Goal: Information Seeking & Learning: Learn about a topic

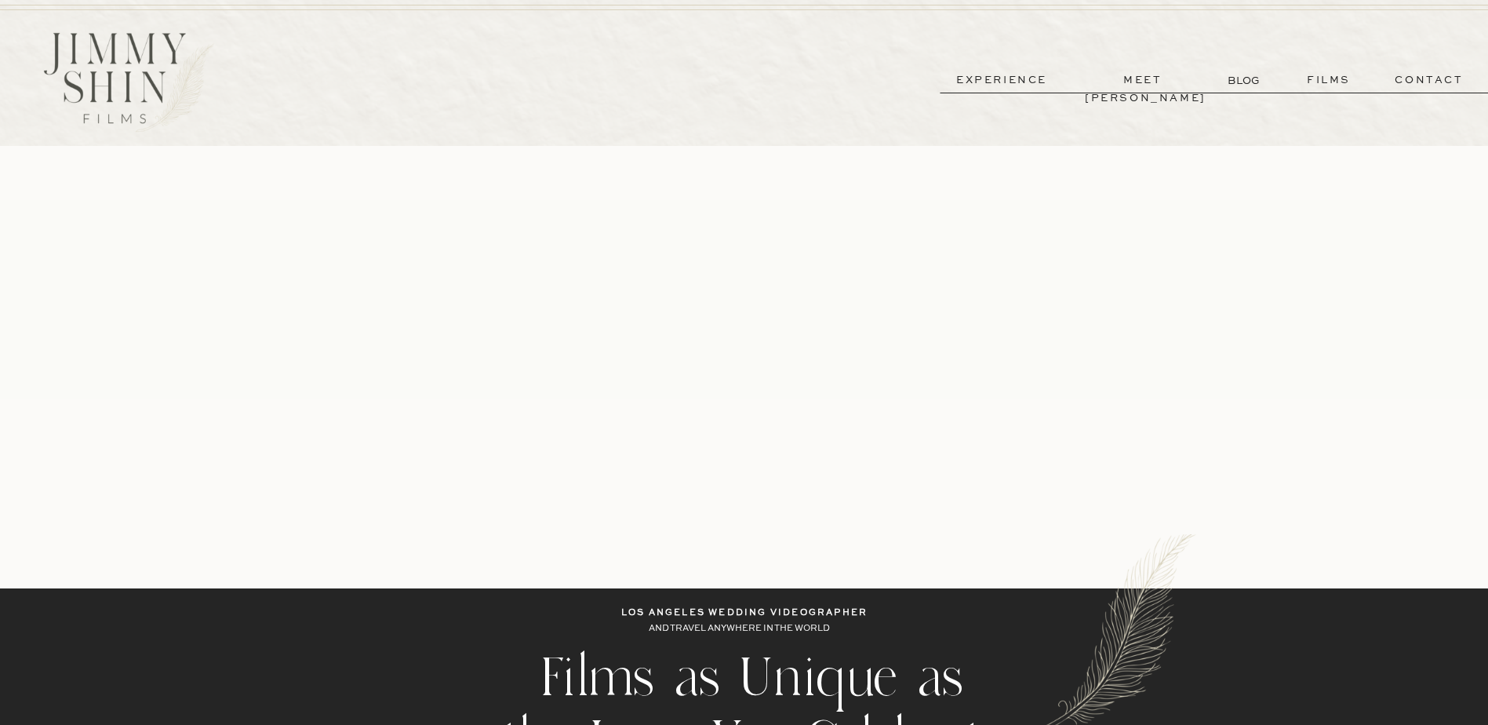
click at [1305, 77] on p "films" at bounding box center [1329, 80] width 77 height 18
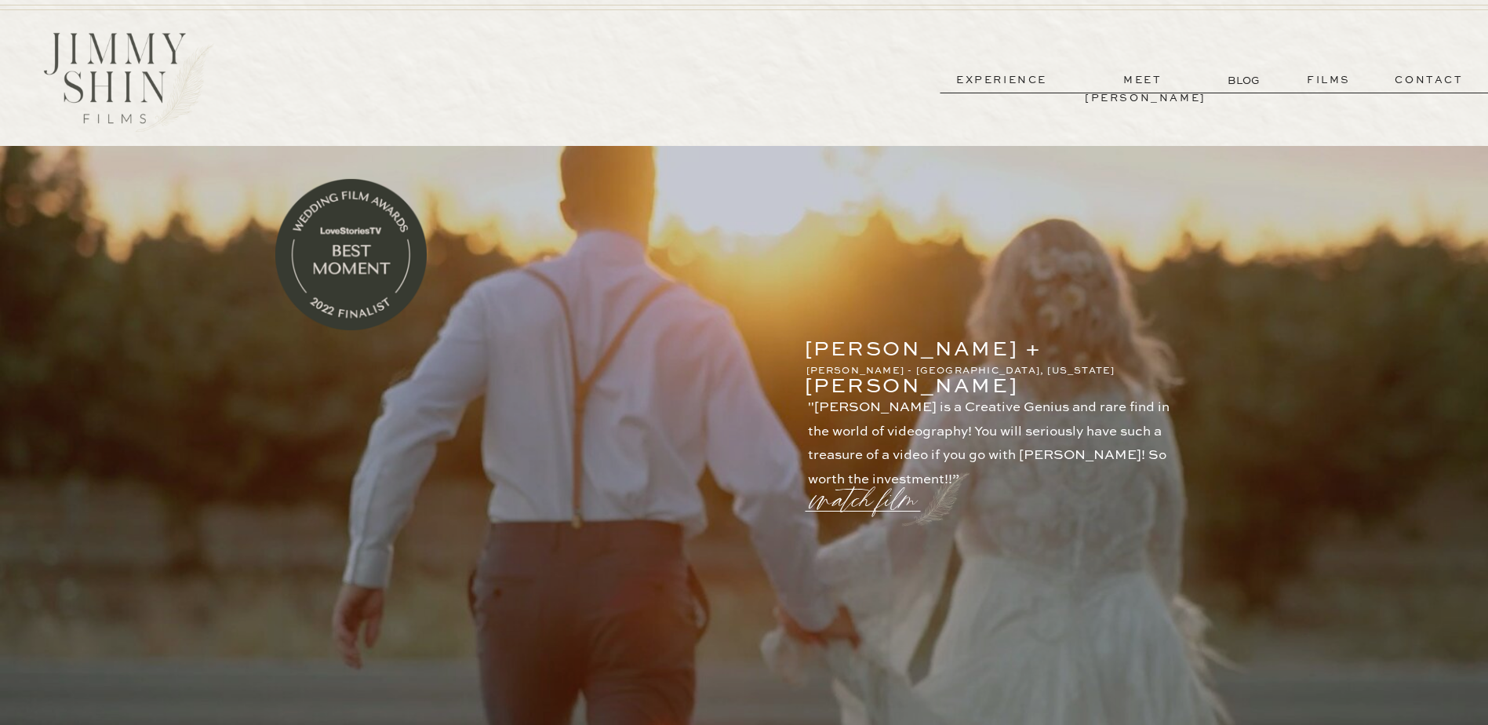
click at [1124, 82] on p "meet [PERSON_NAME]" at bounding box center [1143, 80] width 116 height 18
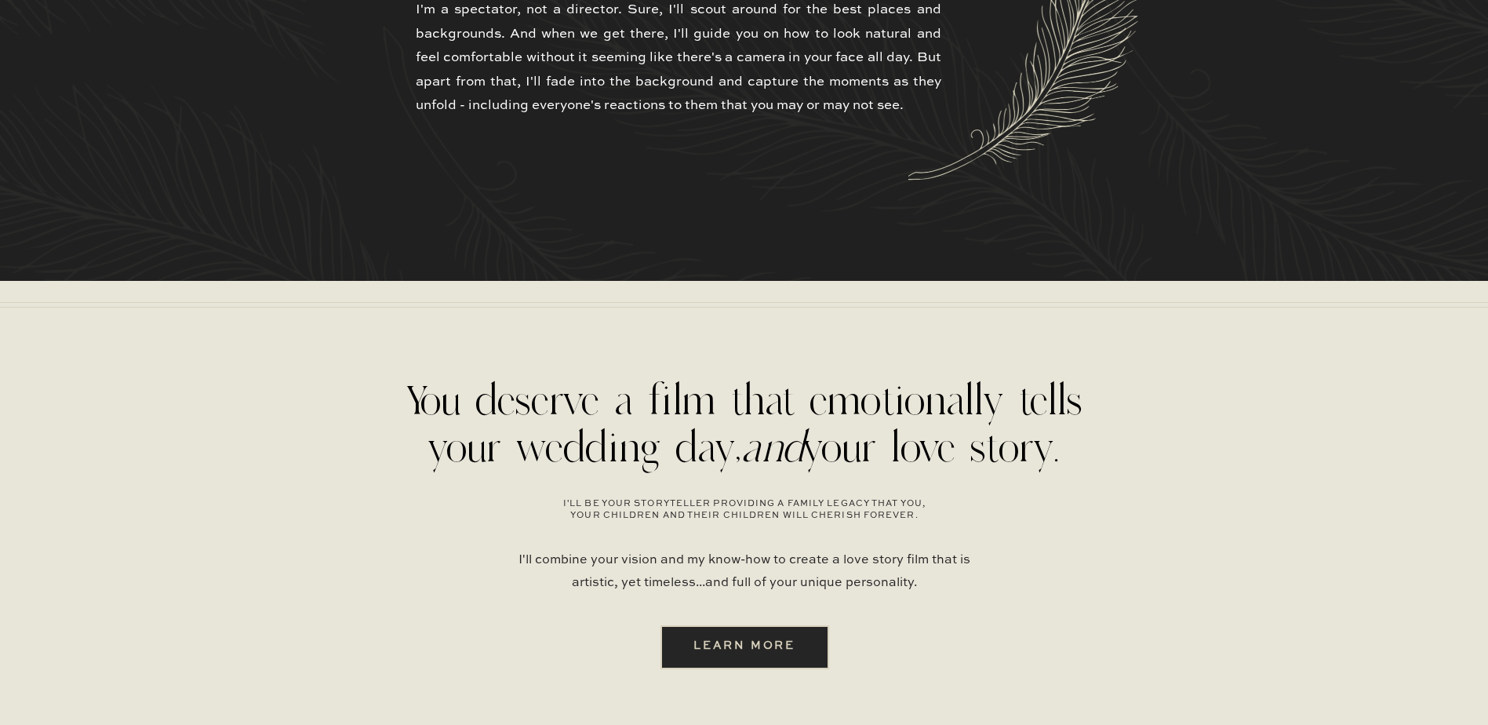
scroll to position [3954, 0]
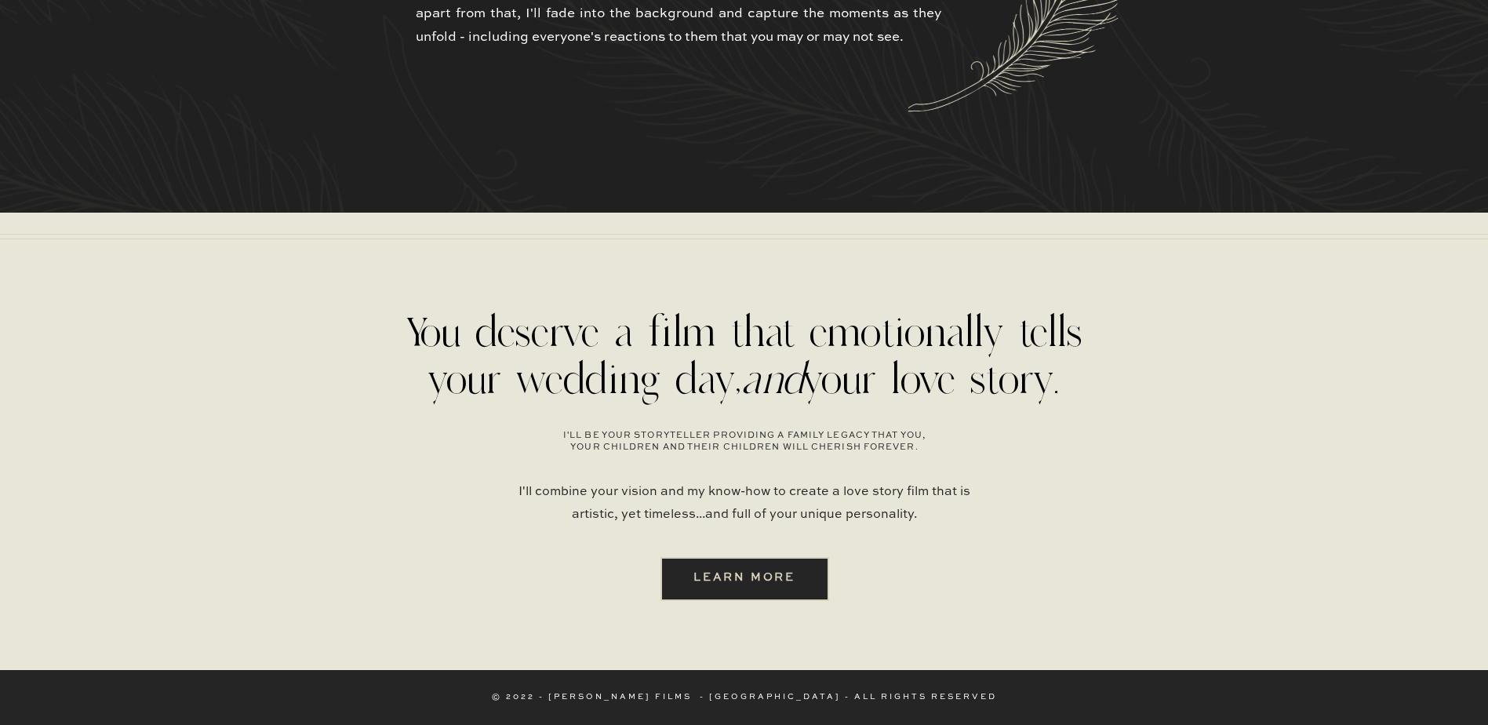
click at [766, 574] on b "learn more" at bounding box center [745, 577] width 102 height 11
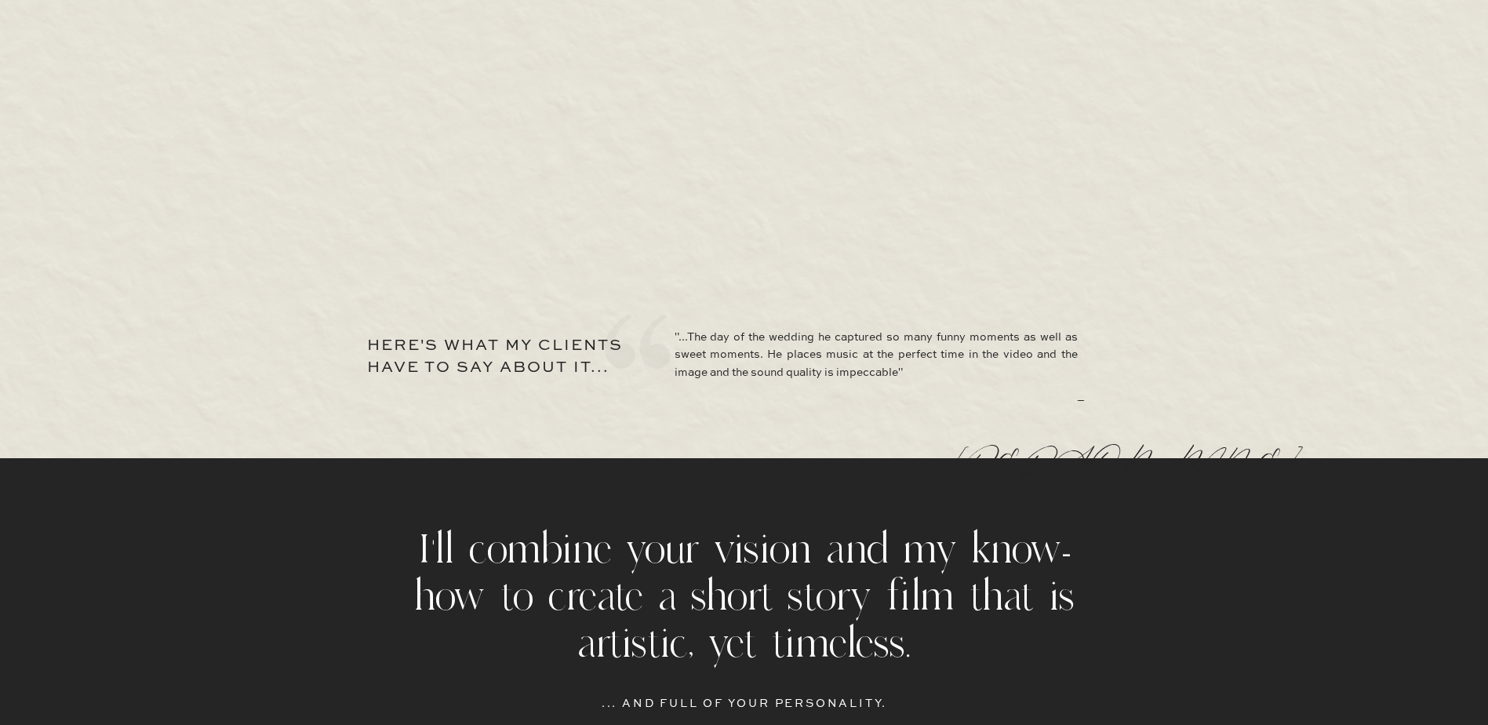
scroll to position [7366, 0]
